Goal: Transaction & Acquisition: Purchase product/service

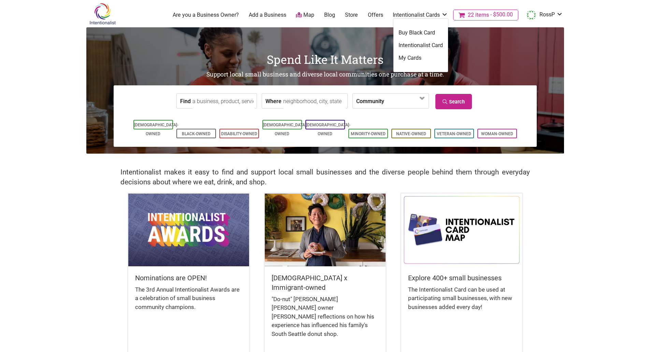
click at [417, 11] on link "Intentionalist Cards" at bounding box center [419, 15] width 55 height 8
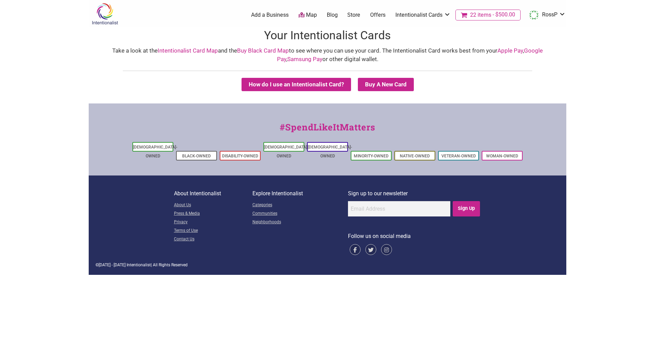
click at [480, 16] on span "22 items" at bounding box center [480, 14] width 21 height 5
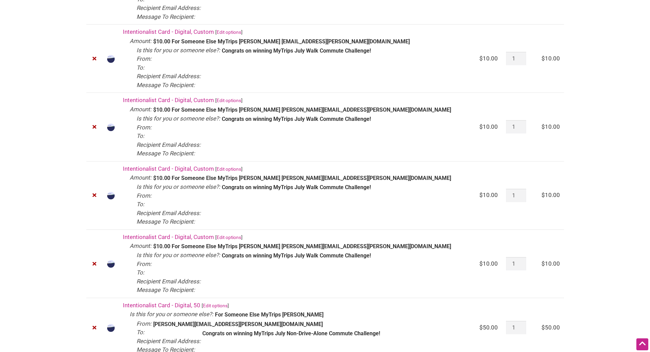
scroll to position [784, 0]
